Goal: Check status: Check status

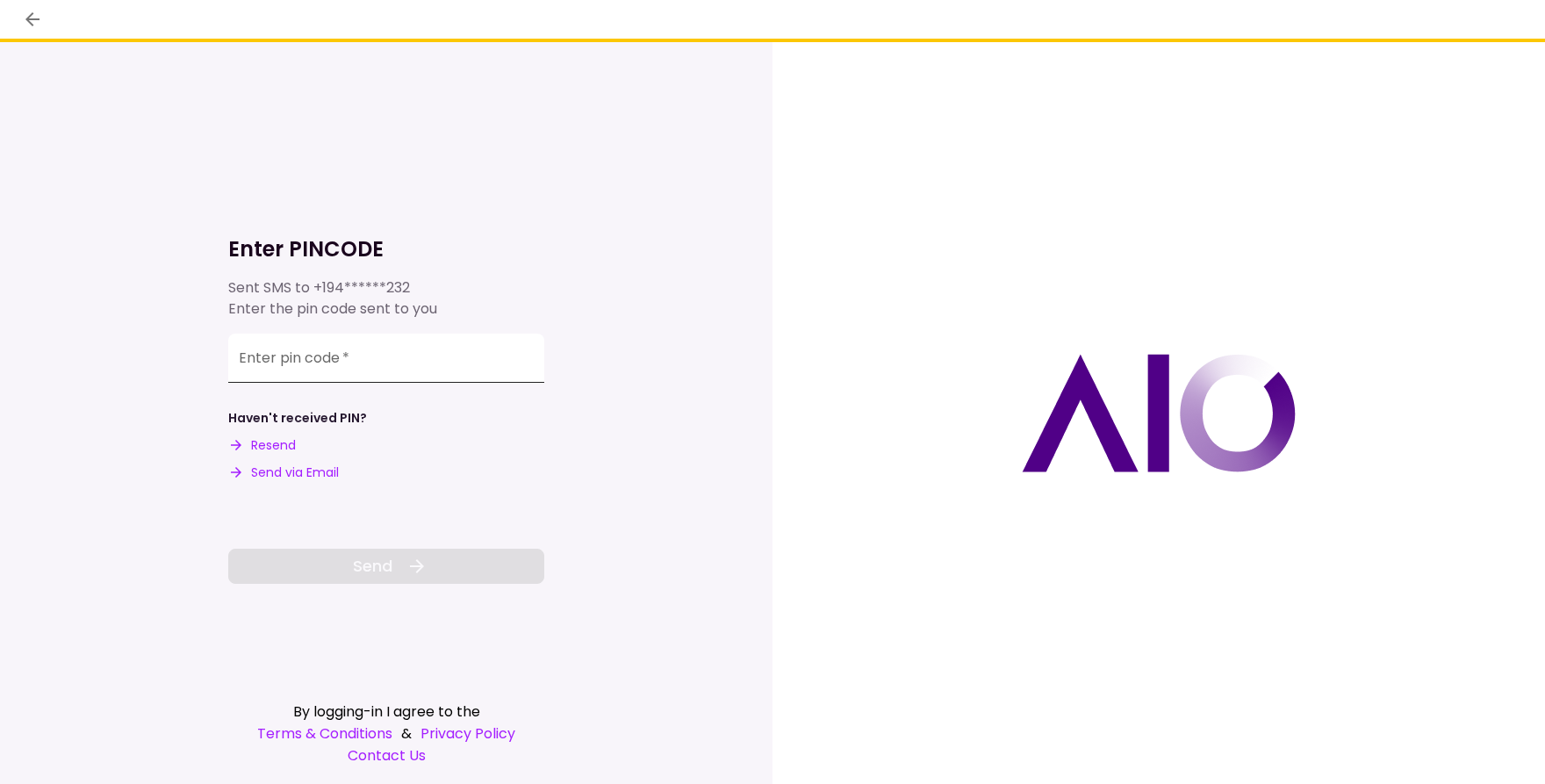
click at [347, 348] on input "Enter pin code   *" at bounding box center [386, 358] width 316 height 49
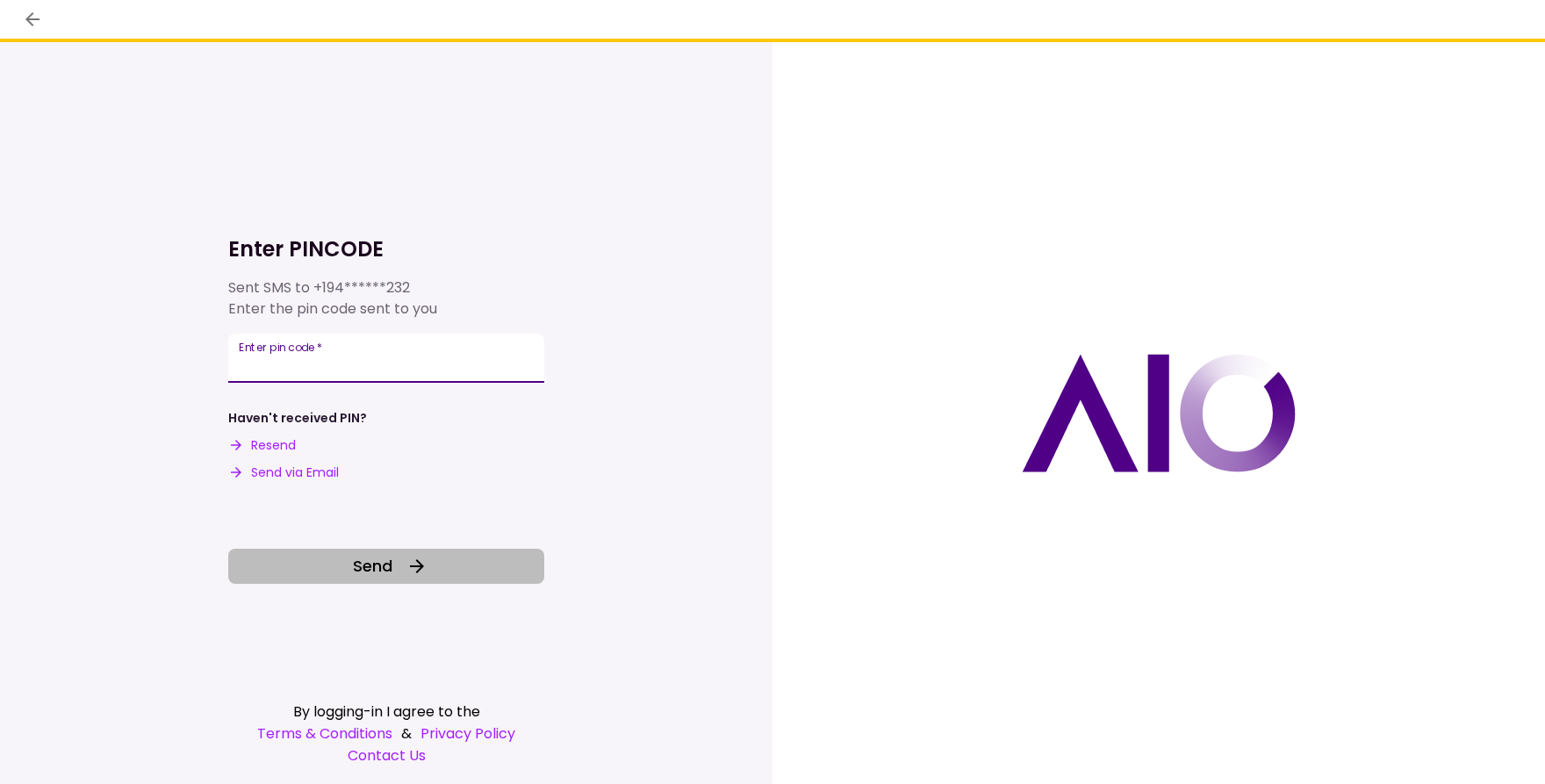
type input "******"
click at [481, 561] on button "Send" at bounding box center [386, 566] width 316 height 35
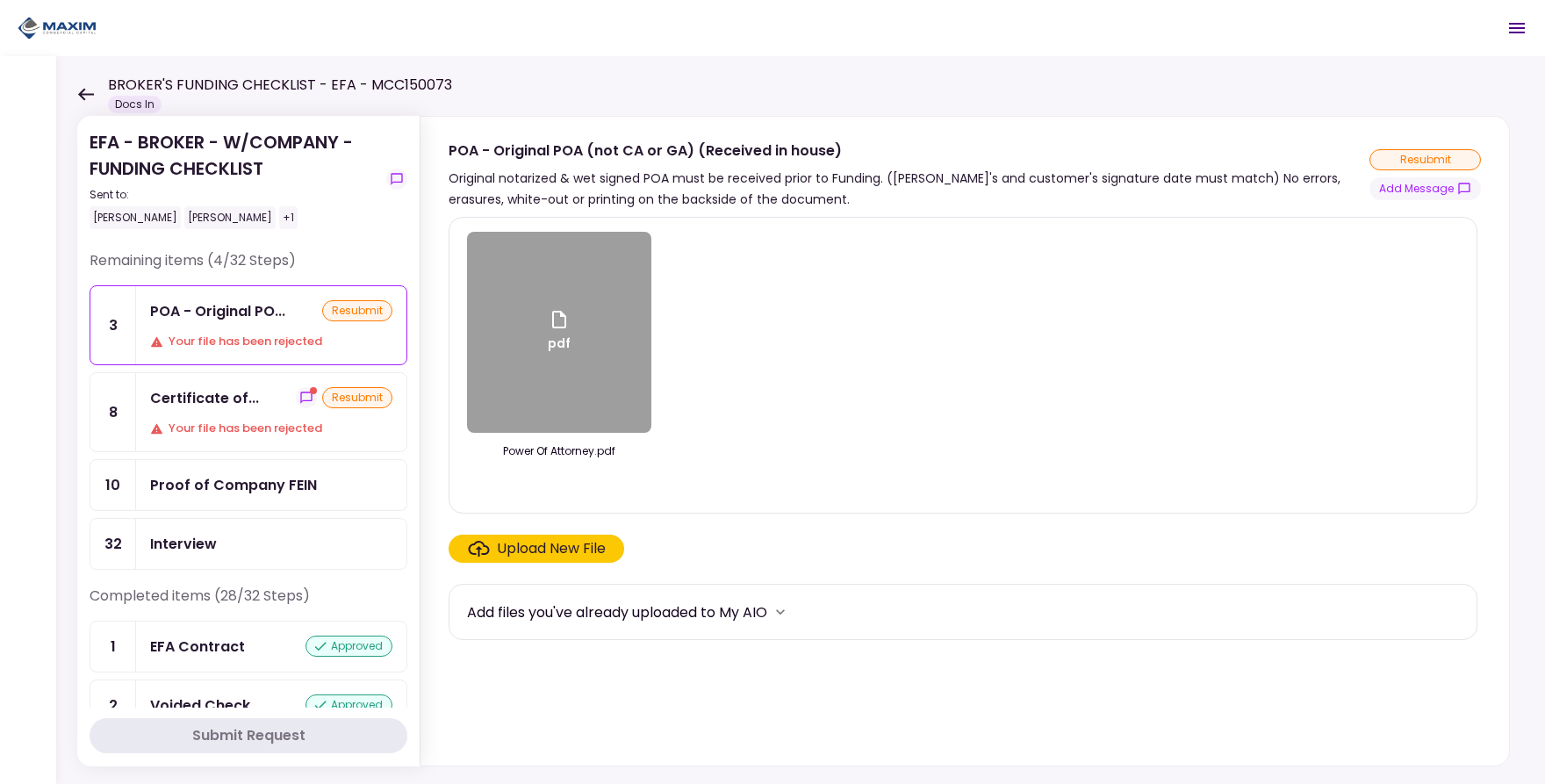
click at [300, 394] on icon "show-messages" at bounding box center [305, 397] width 11 height 11
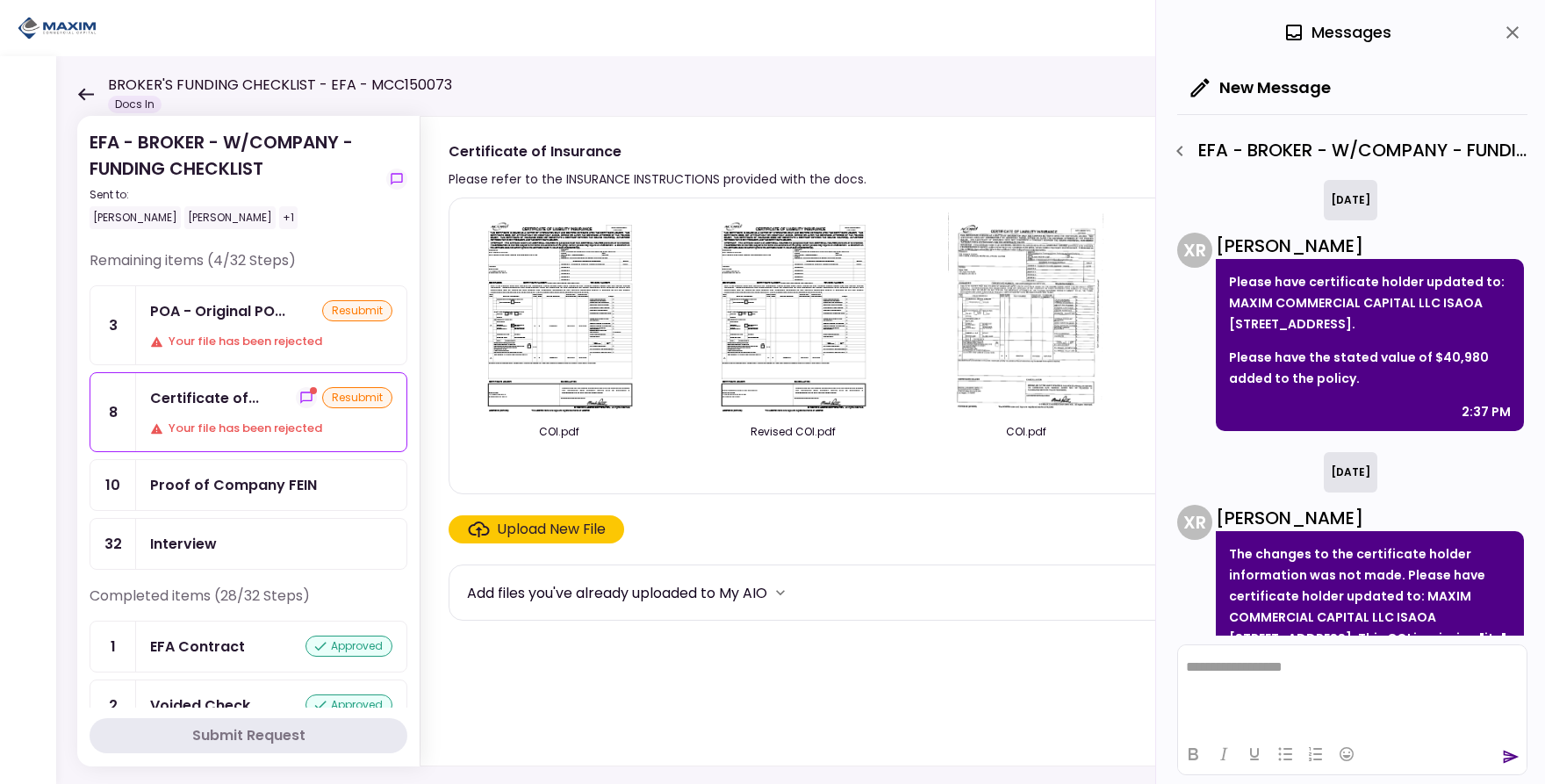
scroll to position [376, 0]
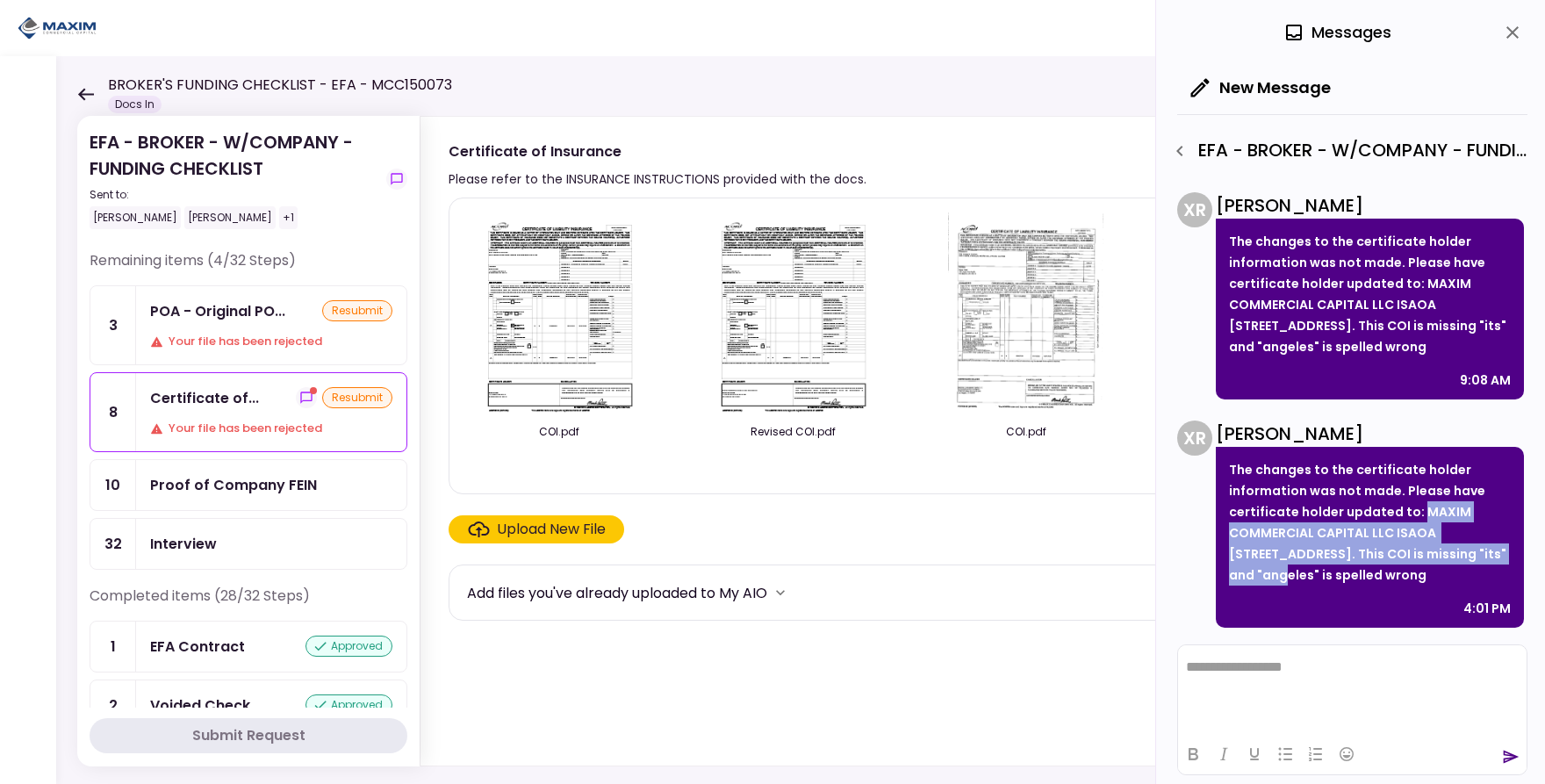
drag, startPoint x: 1416, startPoint y: 488, endPoint x: 1272, endPoint y: 542, distance: 153.8
click at [1276, 542] on p "The changes to the certificate holder information was not made. Please have cer…" at bounding box center [1370, 522] width 282 height 127
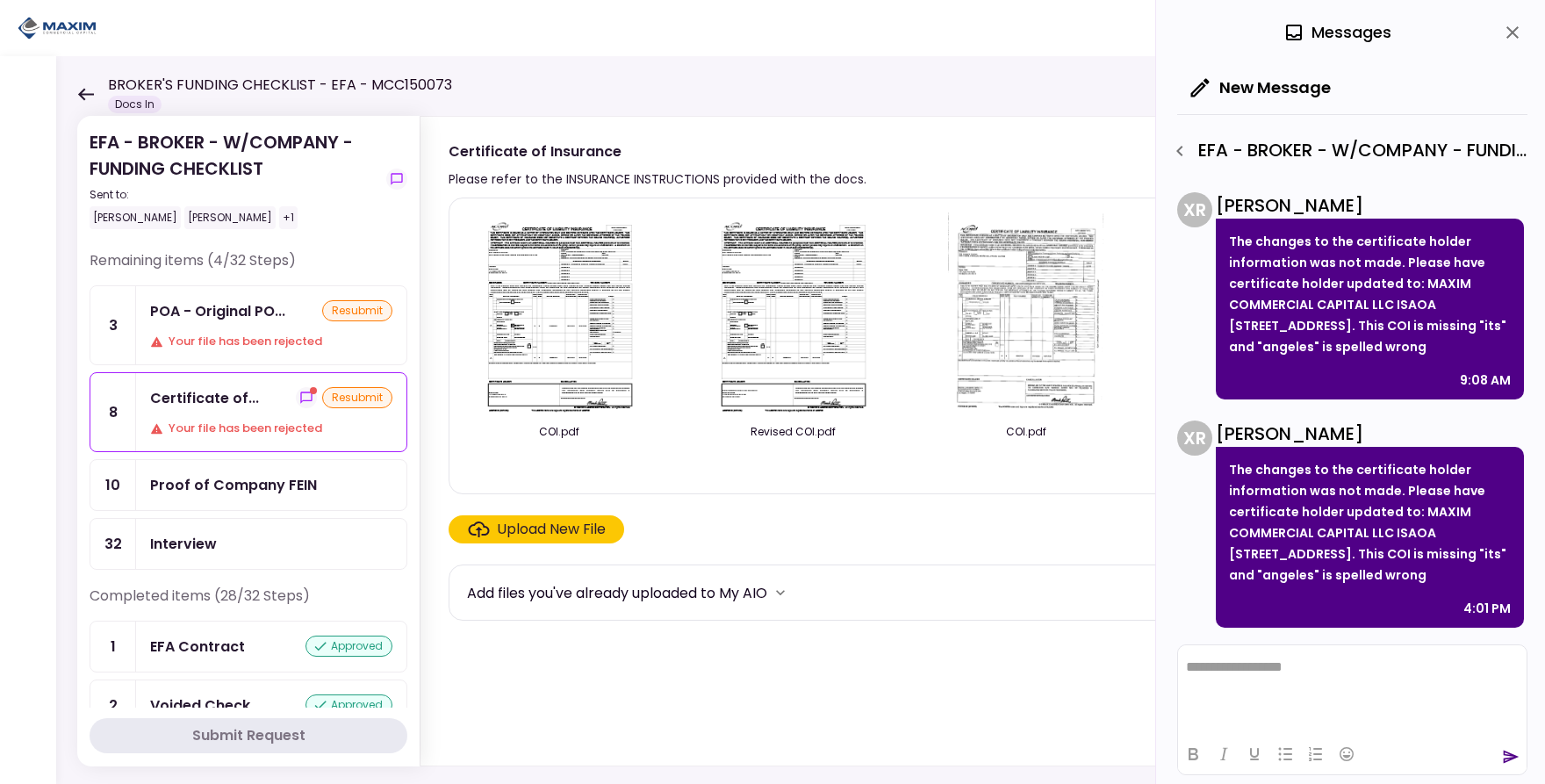
click at [1314, 466] on p "The changes to the certificate holder information was not made. Please have cer…" at bounding box center [1370, 522] width 282 height 127
drag, startPoint x: 1289, startPoint y: 478, endPoint x: 1386, endPoint y: 570, distance: 133.7
click at [1386, 570] on p "The changes to the certificate holder information was not made. Please have cer…" at bounding box center [1370, 522] width 282 height 127
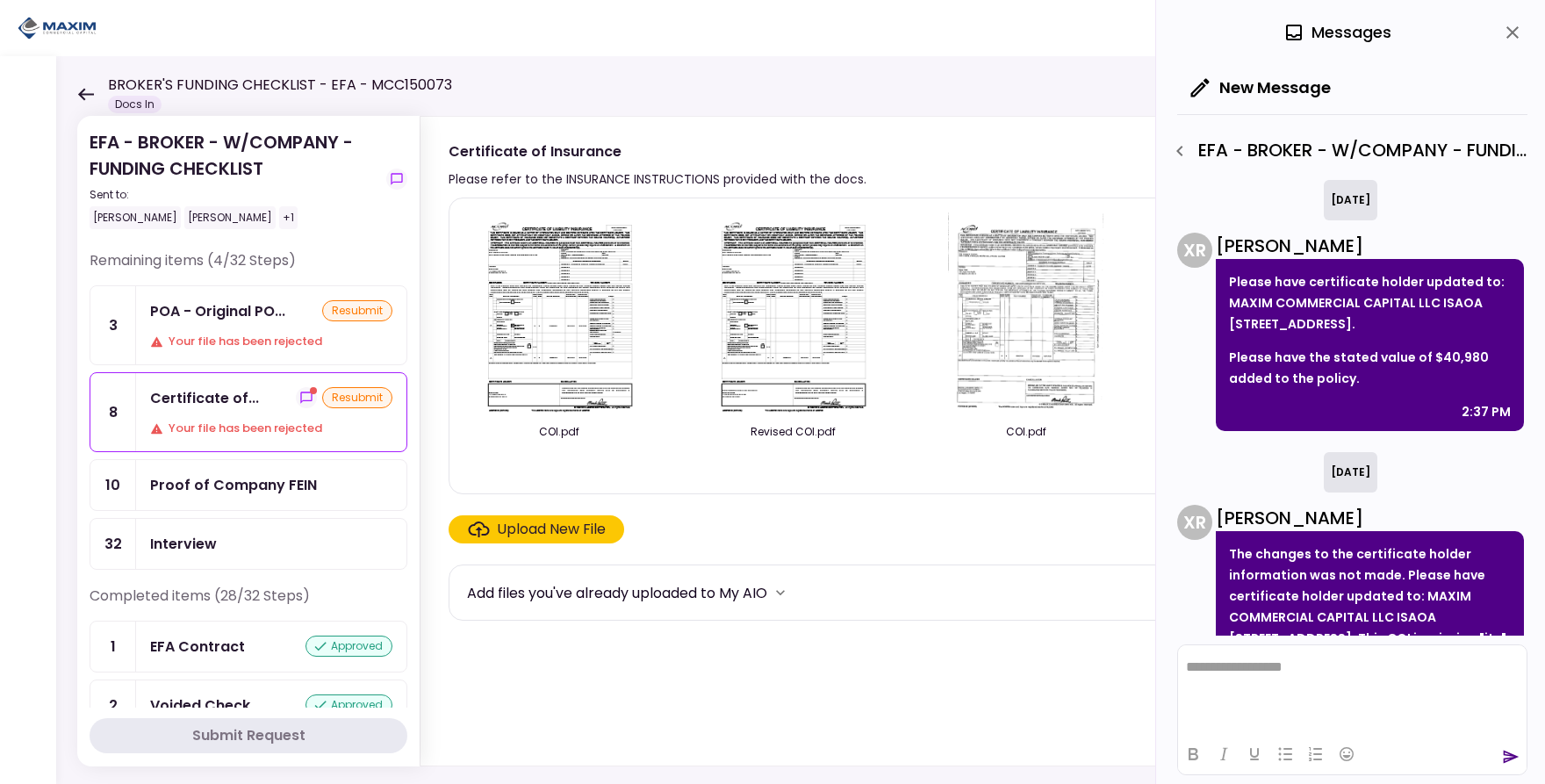
click at [1516, 37] on icon "close" at bounding box center [1512, 32] width 12 height 12
